Goal: Information Seeking & Learning: Learn about a topic

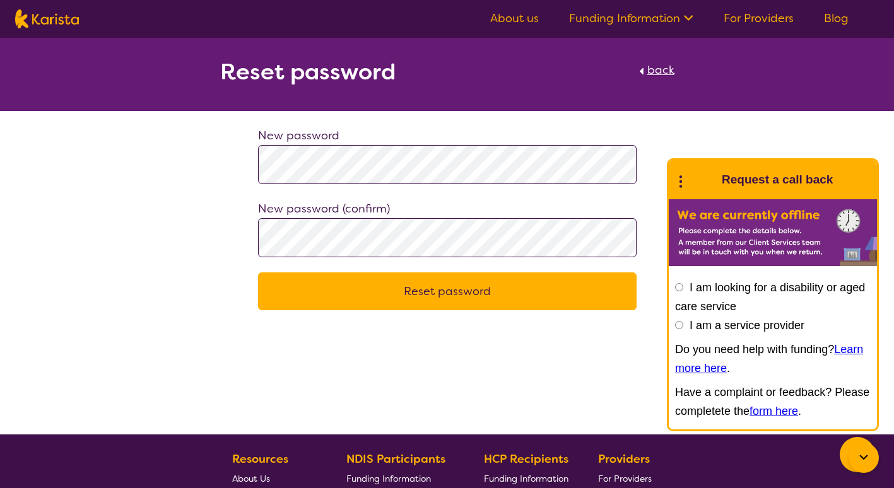
click at [454, 292] on button "Reset password" at bounding box center [447, 292] width 379 height 38
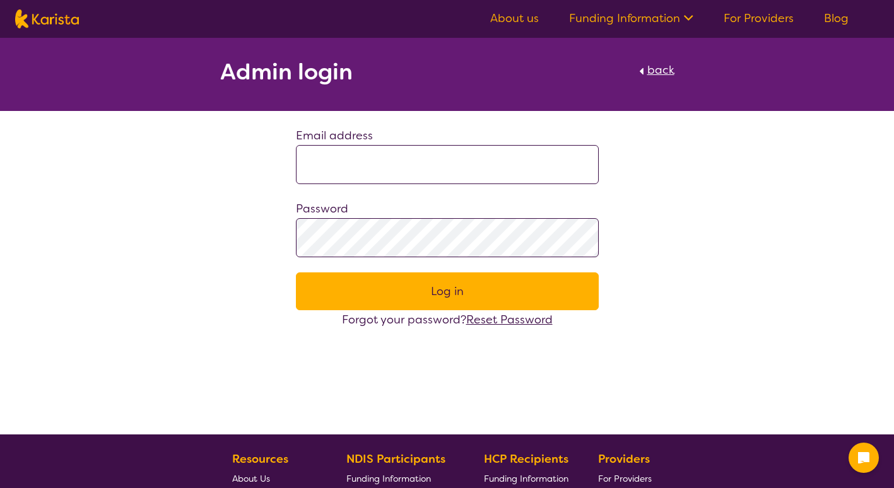
click at [418, 159] on input at bounding box center [447, 164] width 303 height 39
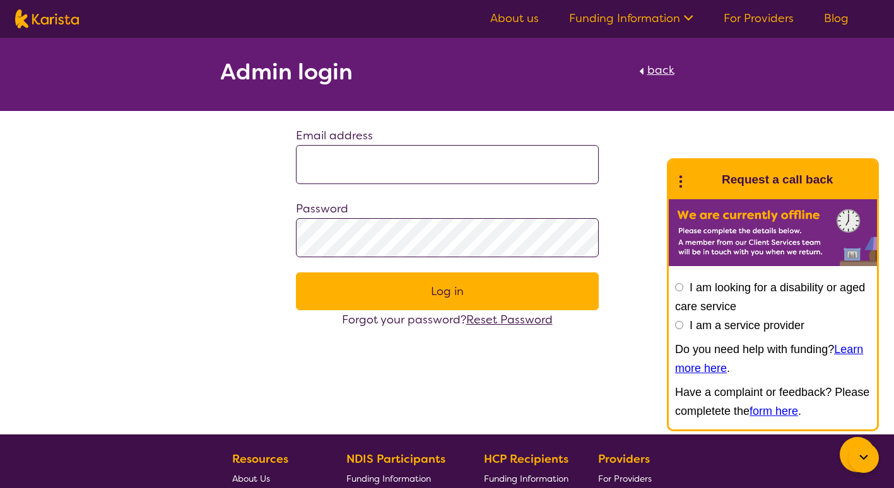
type input "**********"
click at [495, 318] on span "Reset Password" at bounding box center [509, 319] width 86 height 15
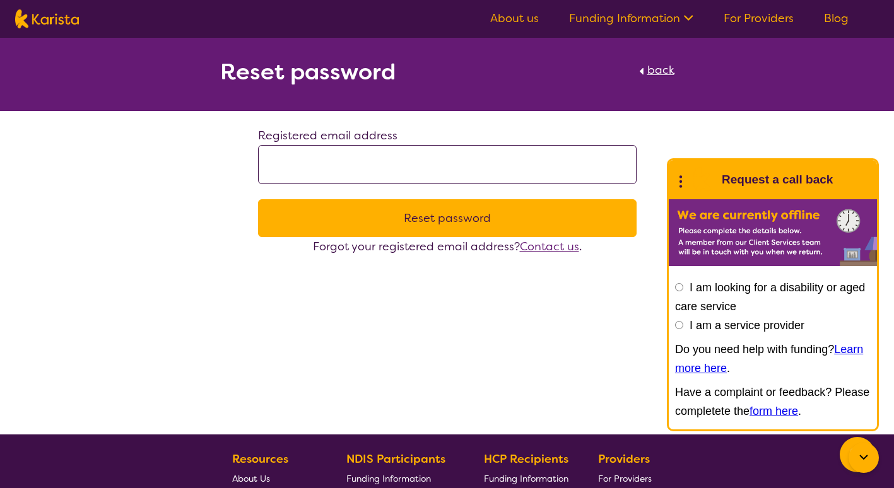
click at [399, 168] on input at bounding box center [447, 164] width 379 height 39
type input "**********"
click at [439, 223] on button "Reset password" at bounding box center [447, 218] width 379 height 38
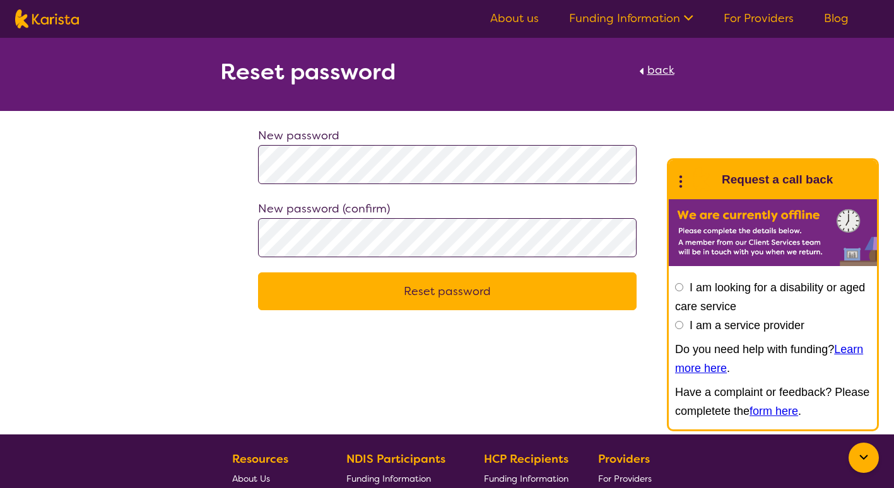
click at [447, 293] on button "Reset password" at bounding box center [447, 292] width 379 height 38
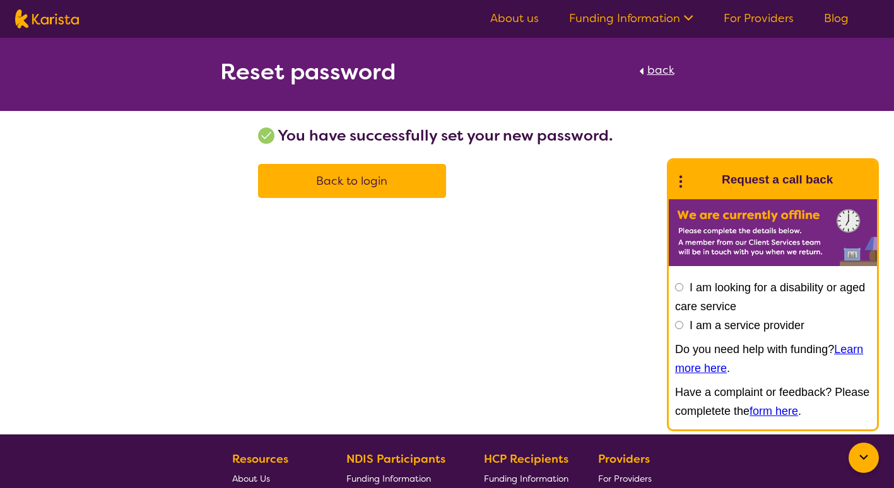
click at [358, 186] on span "Back to login" at bounding box center [351, 181] width 71 height 15
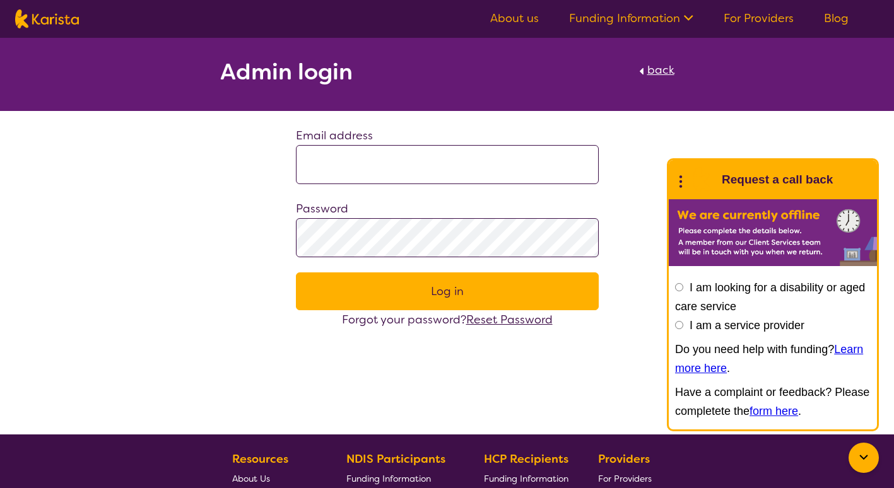
click at [372, 161] on input at bounding box center [447, 164] width 303 height 39
click at [353, 153] on input at bounding box center [447, 164] width 303 height 39
drag, startPoint x: 210, startPoint y: 307, endPoint x: 217, endPoint y: 300, distance: 10.3
click at [210, 307] on div "Admin login back Email address Password Log in Forgot your password? Reset Pass…" at bounding box center [447, 184] width 894 height 292
click at [344, 159] on input at bounding box center [447, 164] width 303 height 39
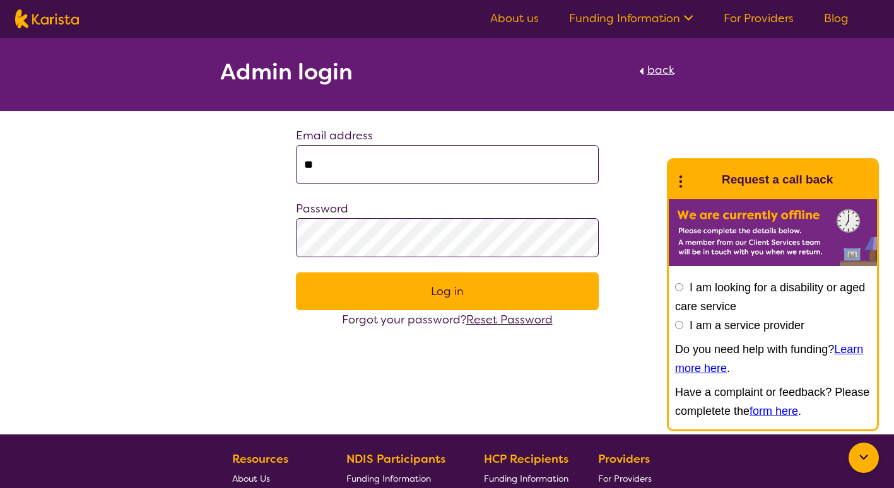
type input "**********"
click at [415, 293] on button "Log in" at bounding box center [447, 292] width 303 height 38
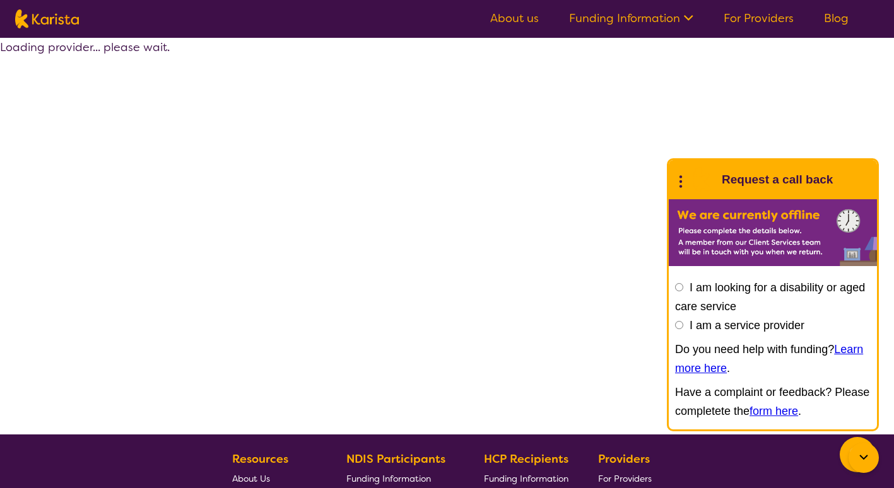
click at [519, 16] on link "About us" at bounding box center [514, 18] width 49 height 15
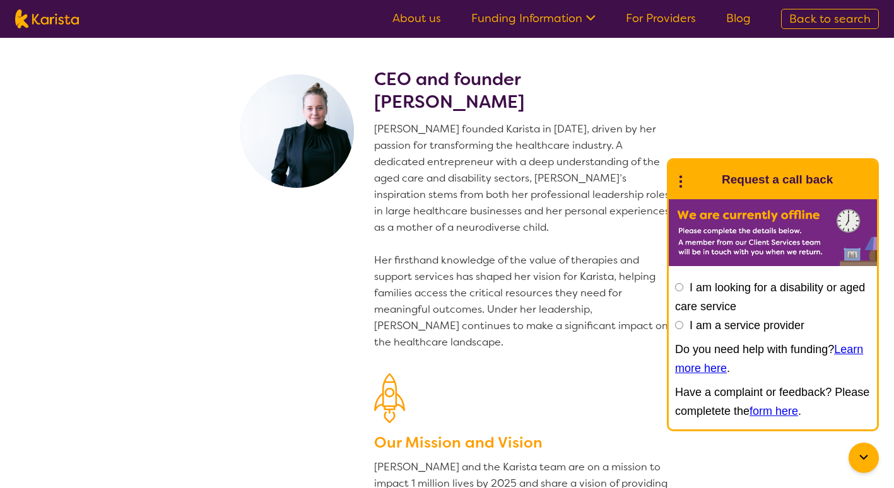
click at [529, 19] on link "Funding Information" at bounding box center [533, 18] width 124 height 15
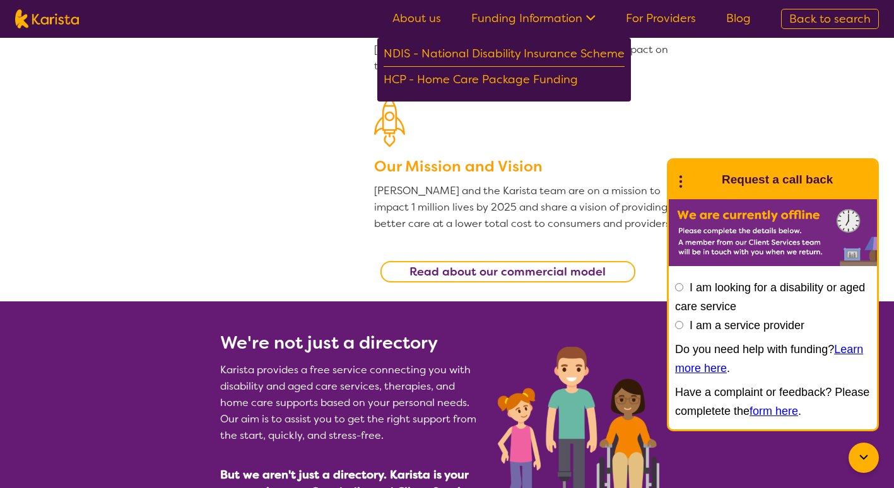
scroll to position [316, 0]
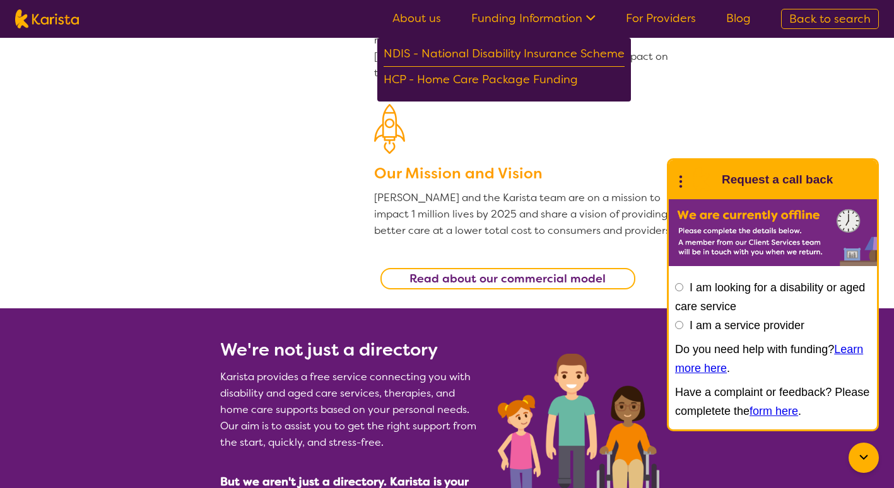
scroll to position [189, 0]
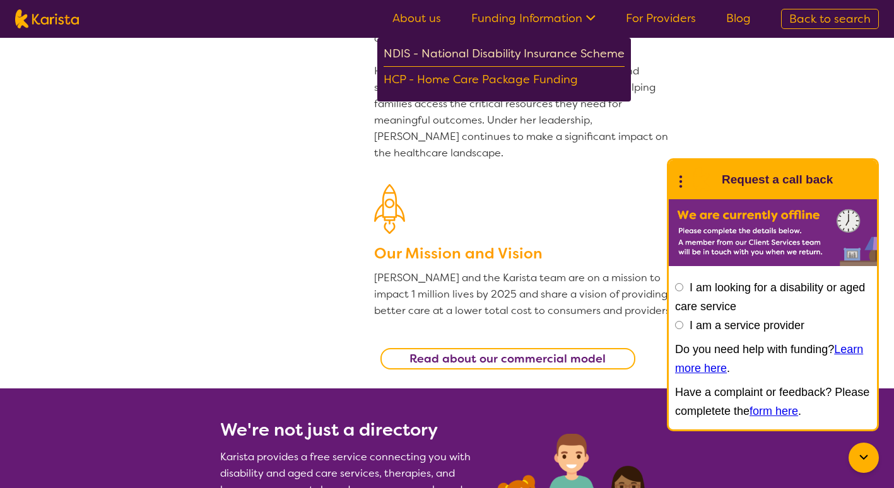
click at [472, 55] on div "NDIS - National Disability Insurance Scheme" at bounding box center [504, 55] width 241 height 23
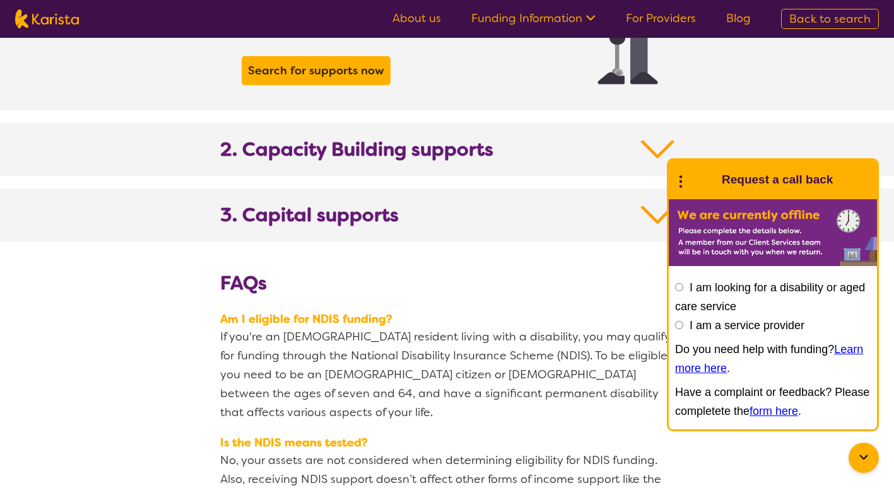
scroll to position [1325, 0]
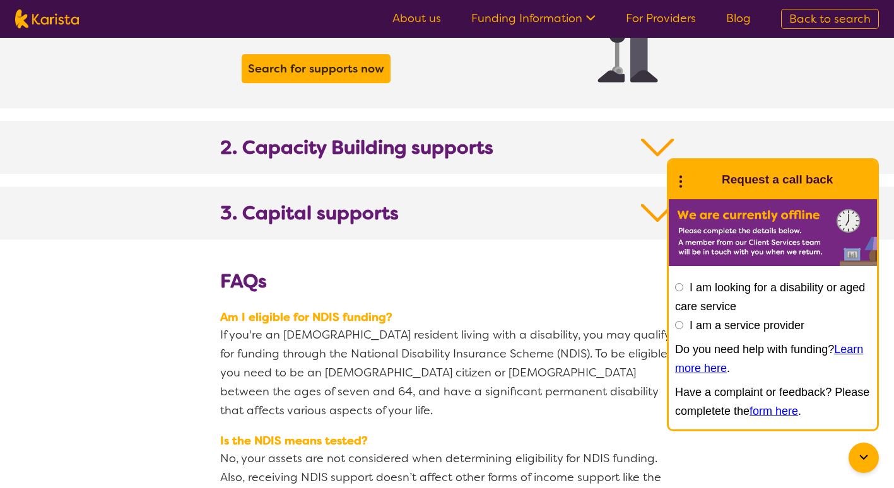
click at [652, 136] on img at bounding box center [657, 147] width 33 height 23
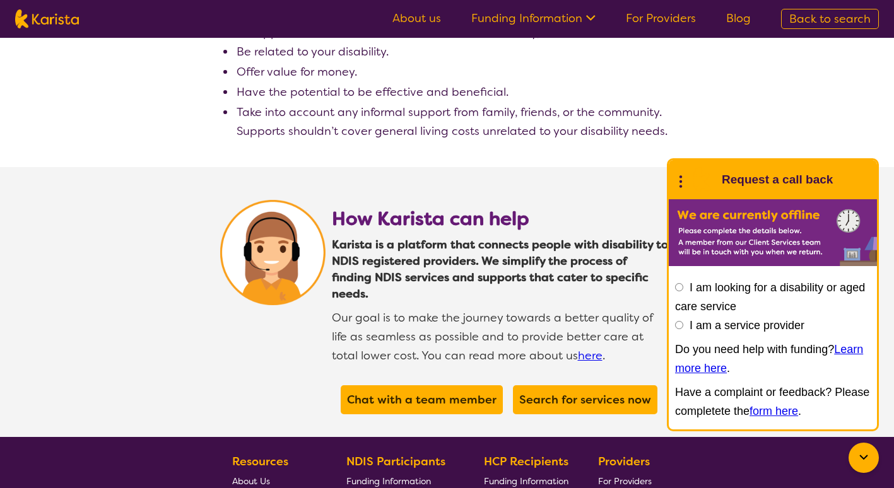
scroll to position [3155, 0]
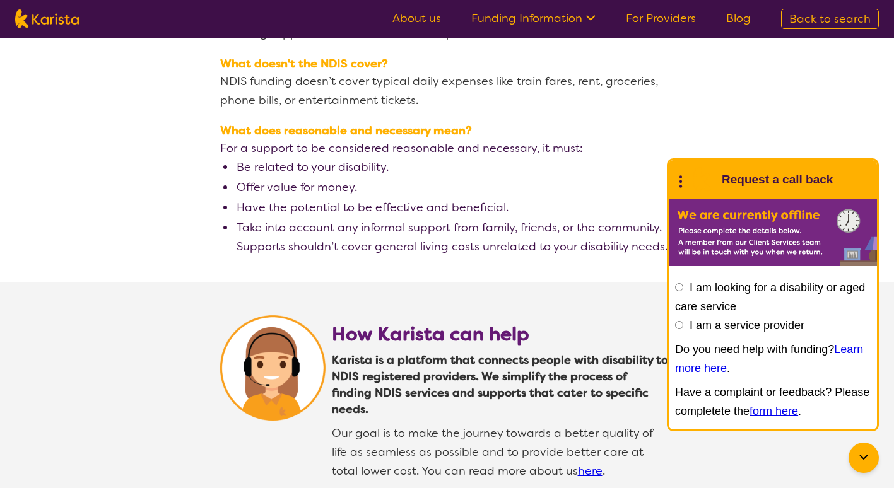
click at [59, 20] on img at bounding box center [47, 18] width 64 height 19
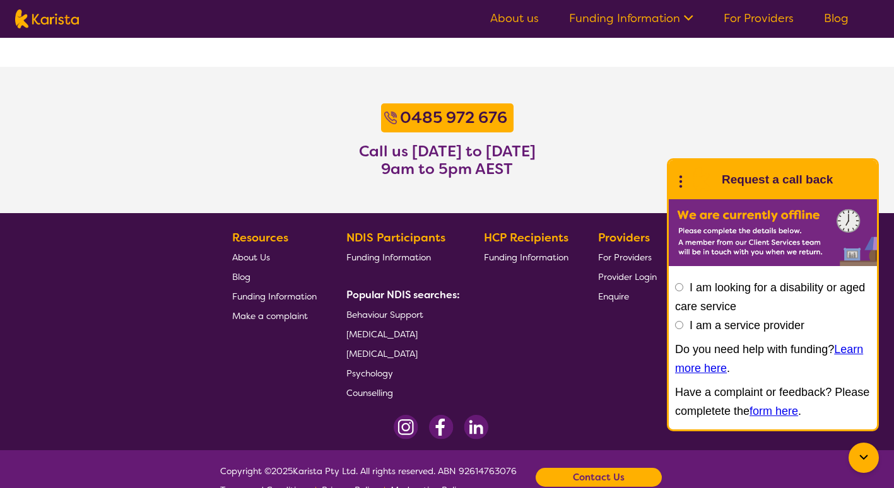
select select "AS"
select select "NDIS"
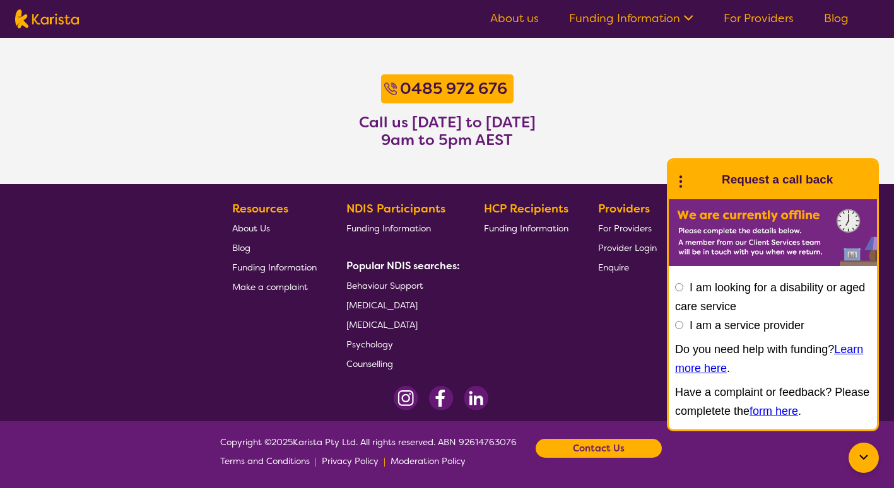
select select "Support worker"
